Goal: Navigation & Orientation: Find specific page/section

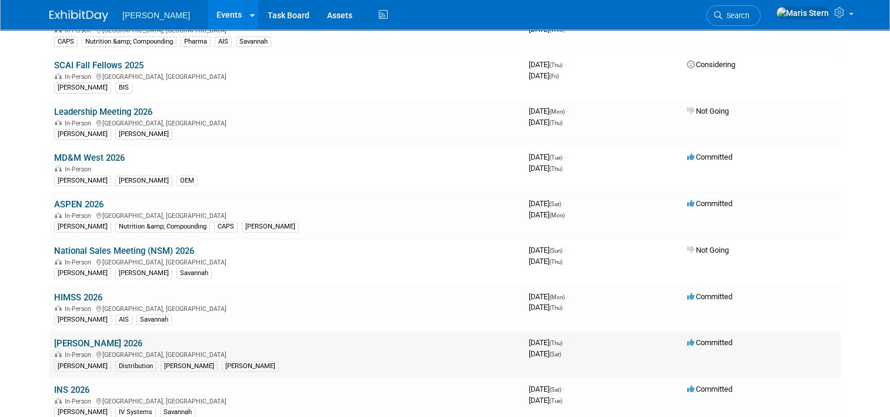
scroll to position [490, 0]
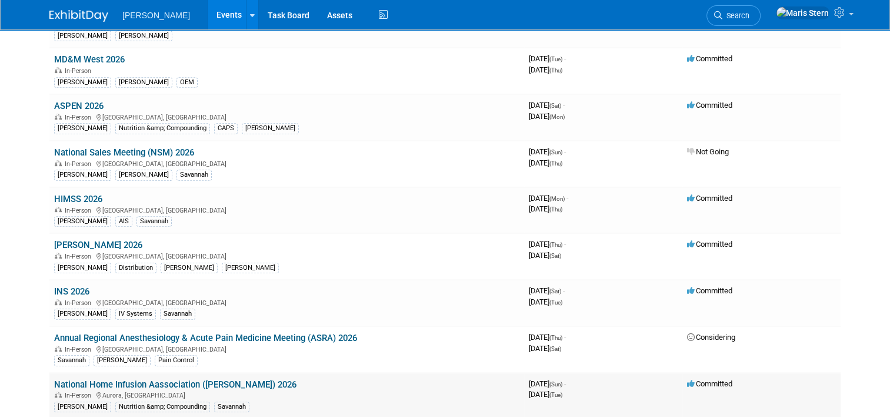
click at [196, 379] on link "National Home Infusion Aassociation ([PERSON_NAME]) 2026" at bounding box center [175, 384] width 242 height 11
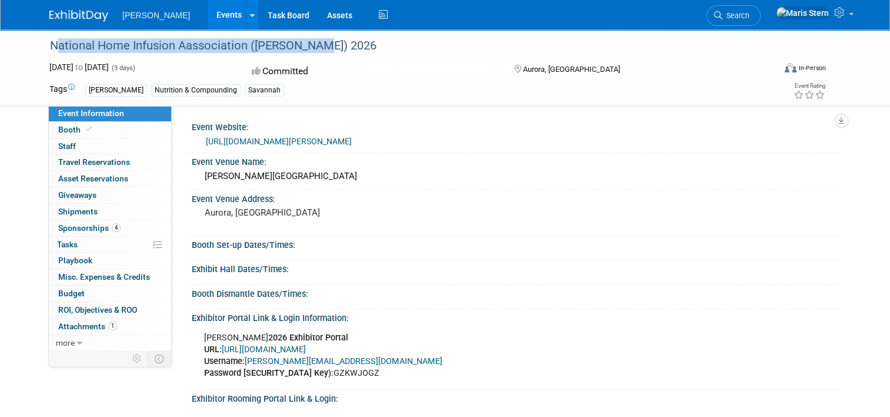
drag, startPoint x: 42, startPoint y: 45, endPoint x: 307, endPoint y: 48, distance: 264.8
click at [307, 48] on div "National Home Infusion Aassociation ([PERSON_NAME]) 2026" at bounding box center [403, 45] width 714 height 21
drag, startPoint x: 307, startPoint y: 48, endPoint x: 264, endPoint y: 44, distance: 43.7
copy div "National Home Infusion Aassociation ([PERSON_NAME]) 2026"
click at [69, 129] on span "Booth" at bounding box center [76, 129] width 36 height 9
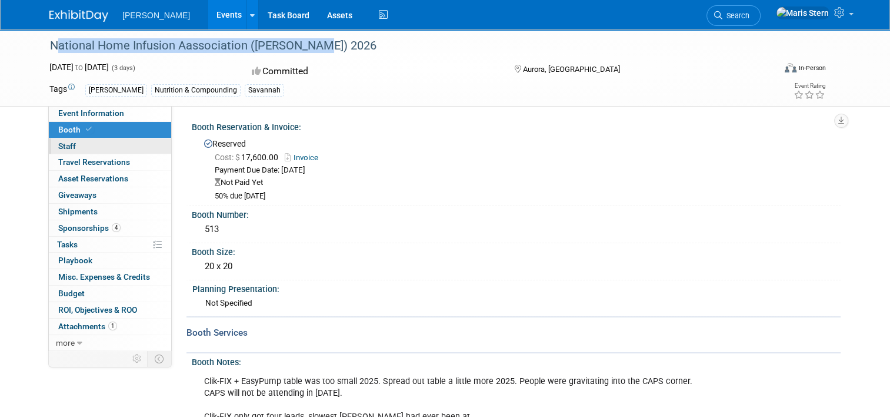
click at [71, 147] on link "0 Staff 0" at bounding box center [110, 146] width 122 height 16
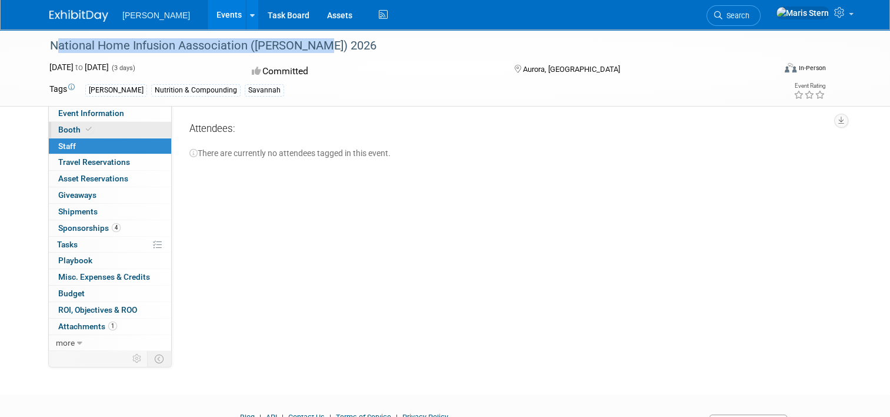
click at [86, 131] on icon at bounding box center [89, 129] width 6 height 6
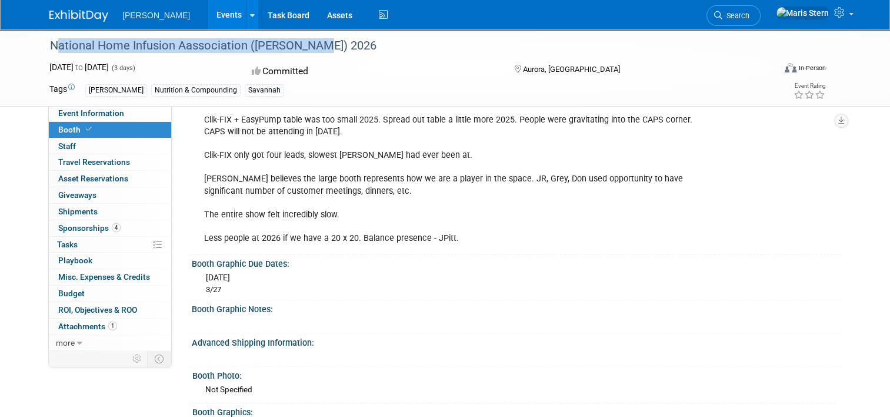
scroll to position [294, 0]
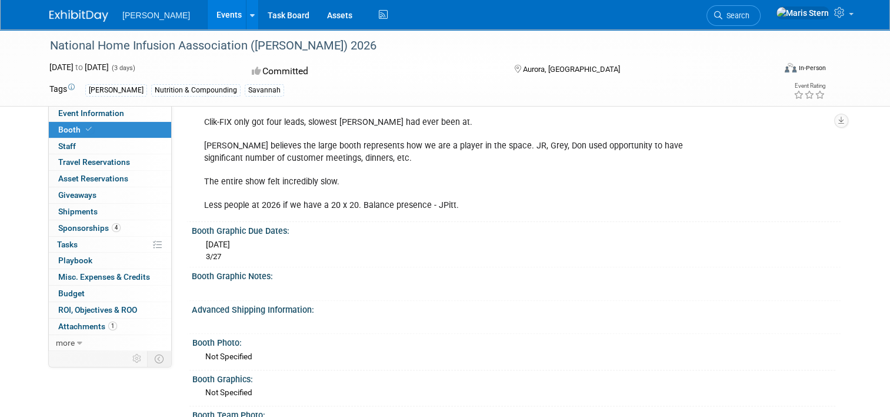
click at [406, 177] on div "Clik-FIX + EasyPump table was too small 2025. Spread out table a little more 20…" at bounding box center [455, 146] width 518 height 142
click at [92, 118] on span "Event Information" at bounding box center [91, 112] width 66 height 9
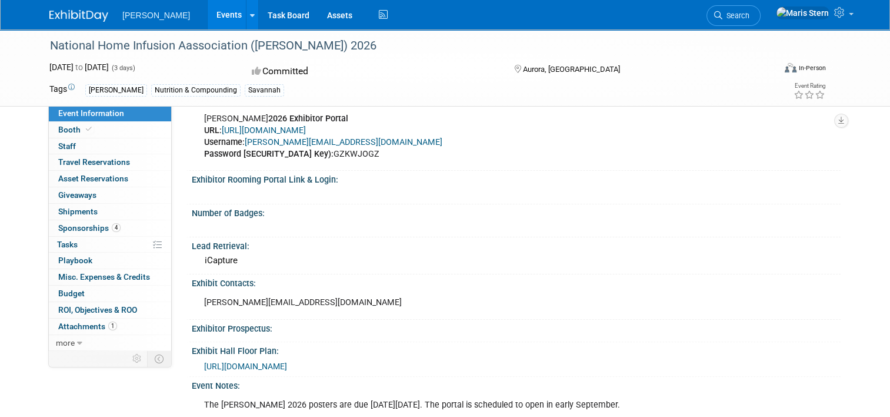
scroll to position [196, 0]
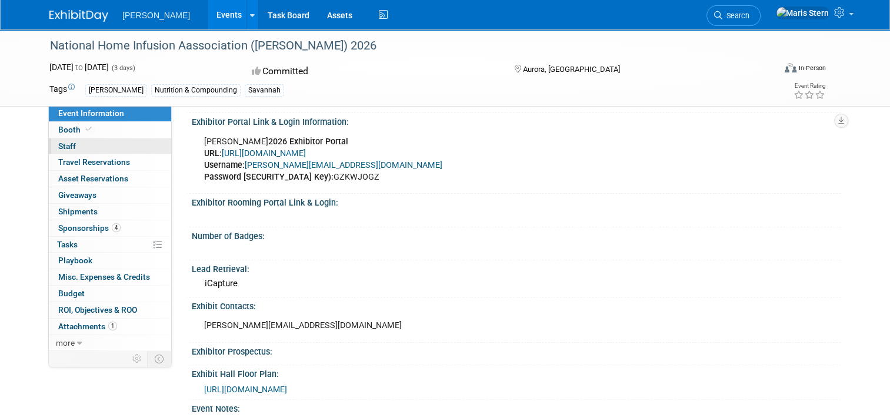
click at [82, 150] on link "0 Staff 0" at bounding box center [110, 146] width 122 height 16
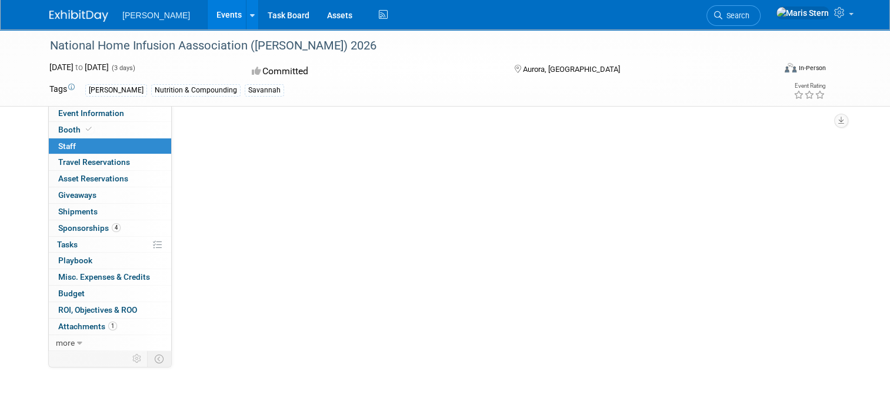
scroll to position [0, 0]
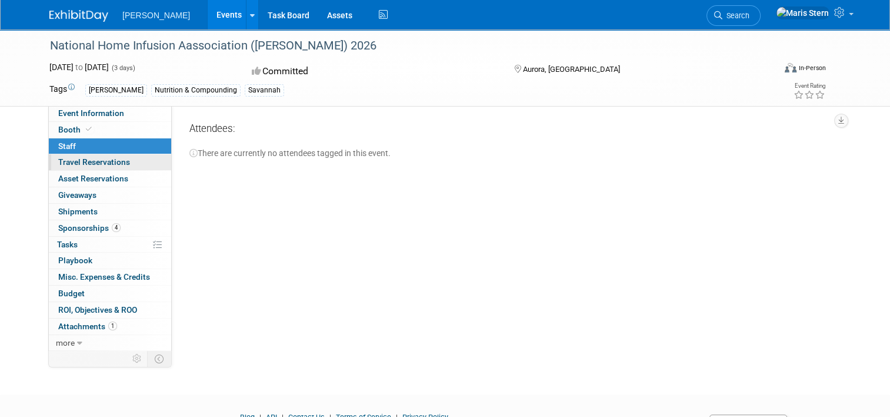
click at [91, 160] on span "Travel Reservations 0" at bounding box center [94, 161] width 72 height 9
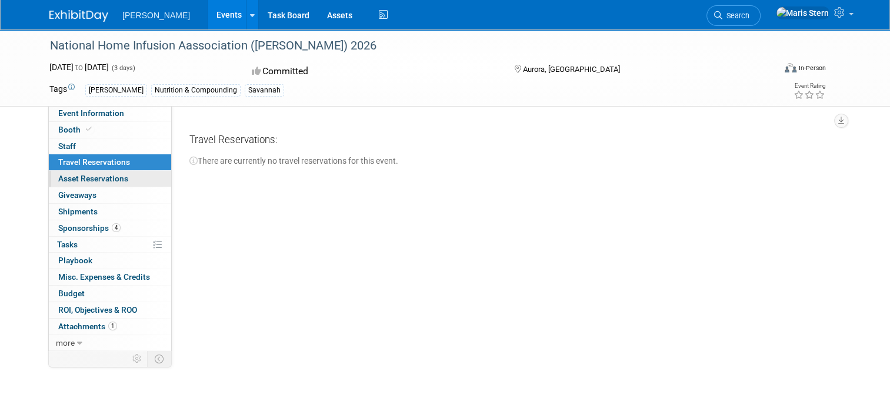
click at [86, 179] on span "Asset Reservations 0" at bounding box center [93, 178] width 70 height 9
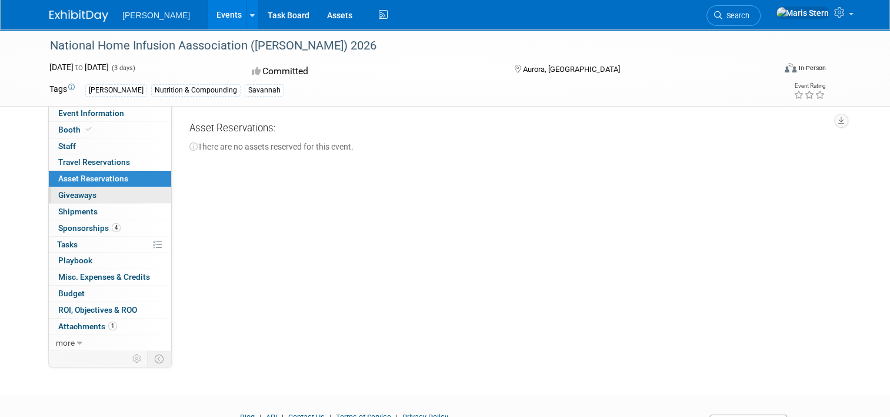
click at [85, 193] on span "Giveaways 0" at bounding box center [77, 194] width 38 height 9
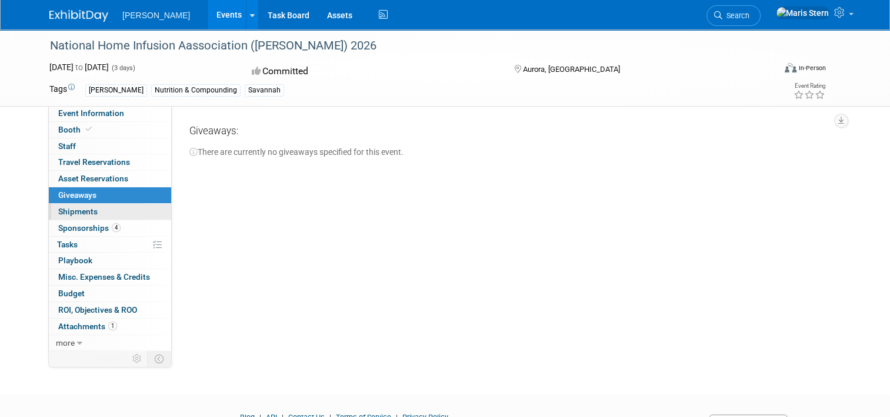
click at [85, 205] on link "0 Shipments 0" at bounding box center [110, 212] width 122 height 16
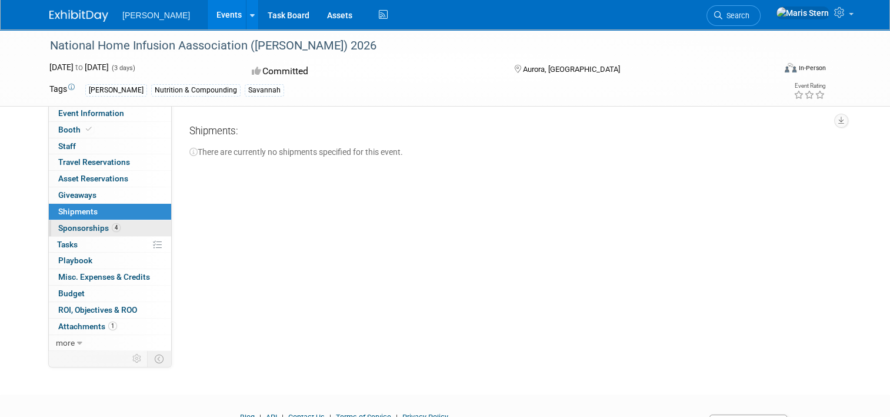
click at [92, 228] on span "Sponsorships 4" at bounding box center [89, 227] width 62 height 9
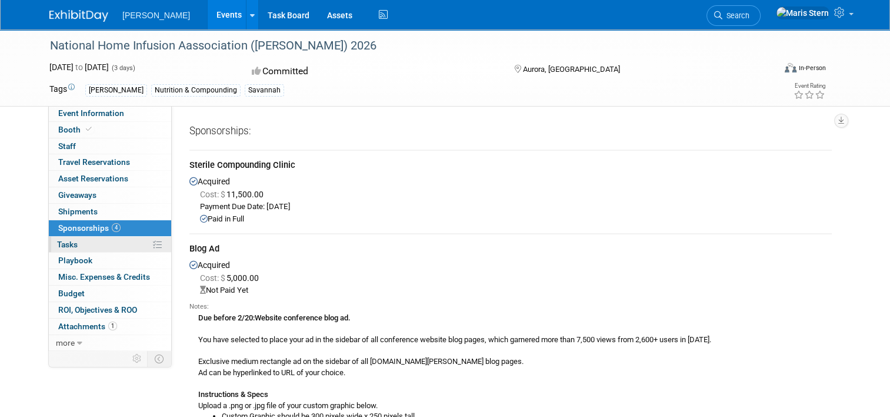
click at [94, 244] on link "0% Tasks 0%" at bounding box center [110, 245] width 122 height 16
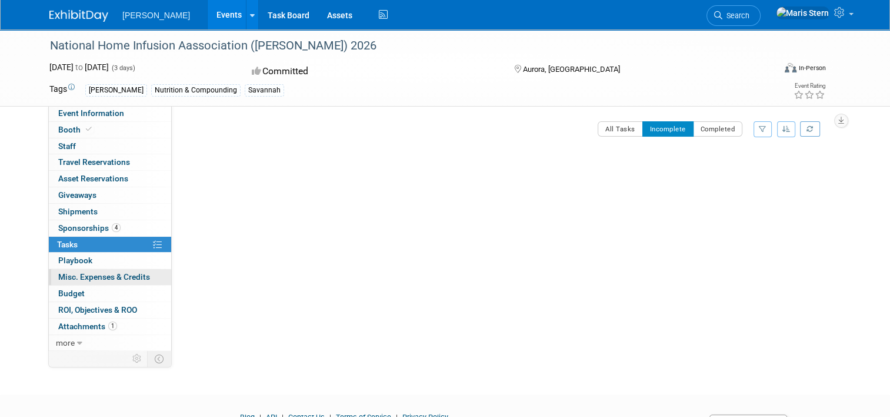
click at [92, 271] on link "0 Misc. Expenses & Credits 0" at bounding box center [110, 277] width 122 height 16
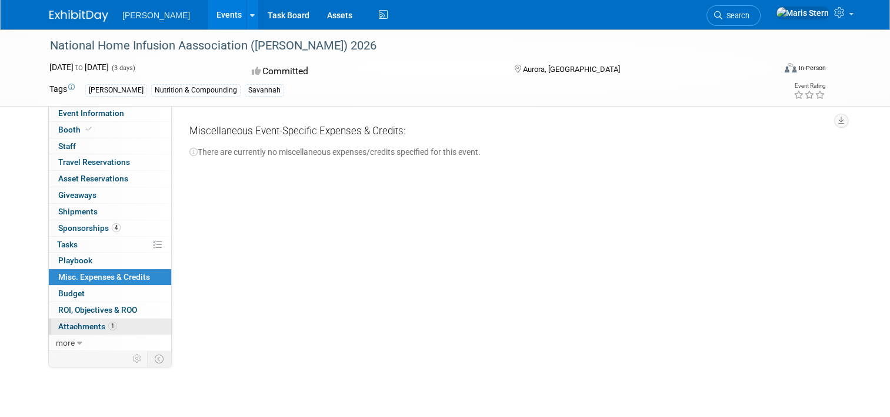
click at [132, 327] on link "1 Attachments 1" at bounding box center [110, 326] width 122 height 16
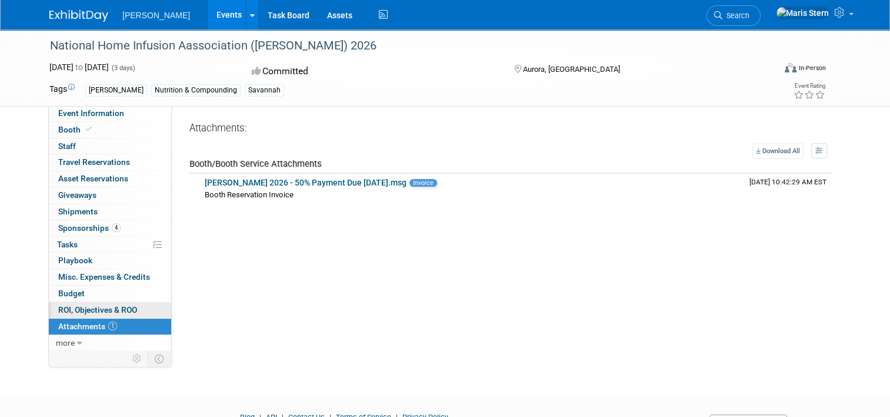
click at [68, 308] on span "ROI, Objectives & ROO 0" at bounding box center [97, 309] width 79 height 9
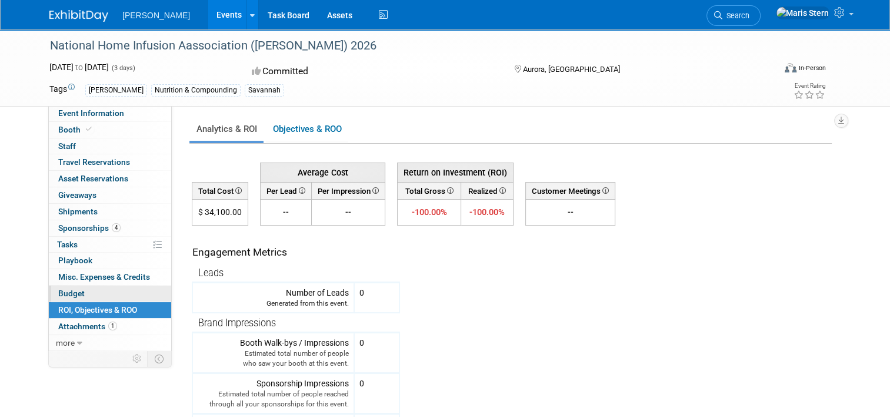
click at [85, 292] on link "Budget" at bounding box center [110, 293] width 122 height 16
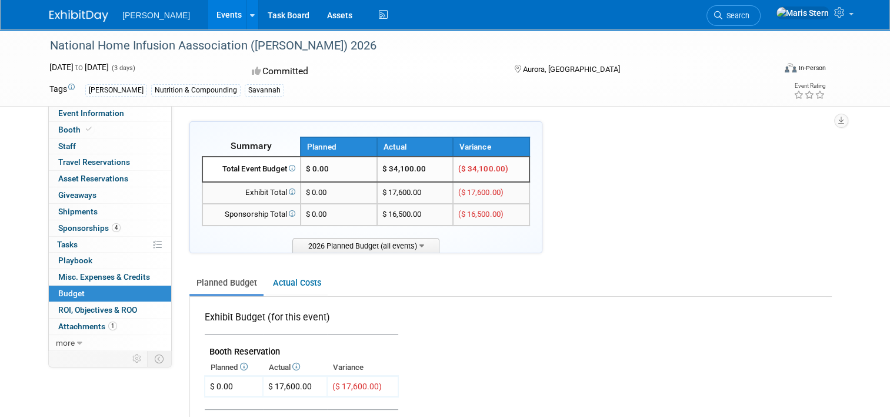
click at [49, 18] on img at bounding box center [78, 16] width 59 height 12
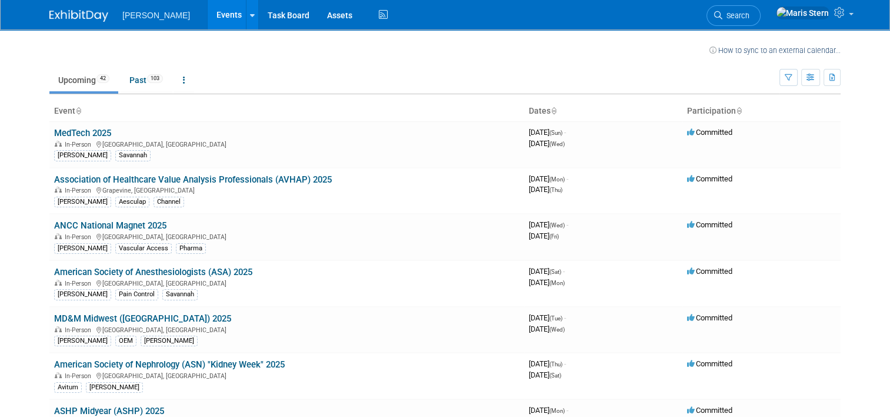
click at [56, 16] on img at bounding box center [78, 16] width 59 height 12
